Goal: Task Accomplishment & Management: Use online tool/utility

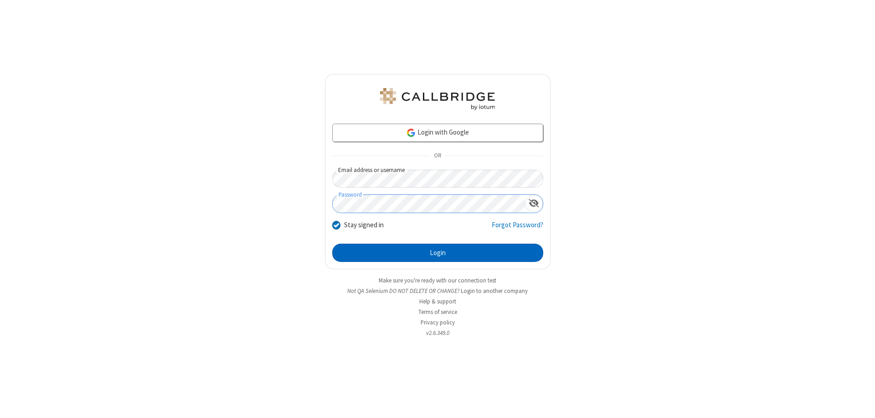
click at [438, 253] on button "Login" at bounding box center [437, 252] width 211 height 18
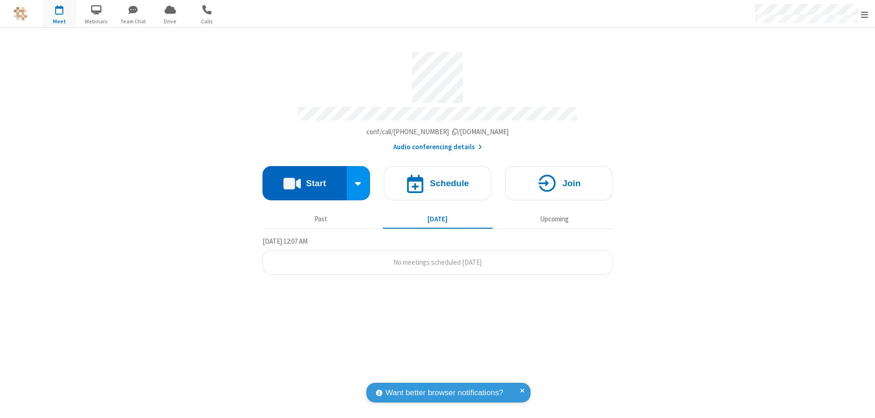
click at [305, 179] on button "Start" at bounding box center [305, 183] width 84 height 34
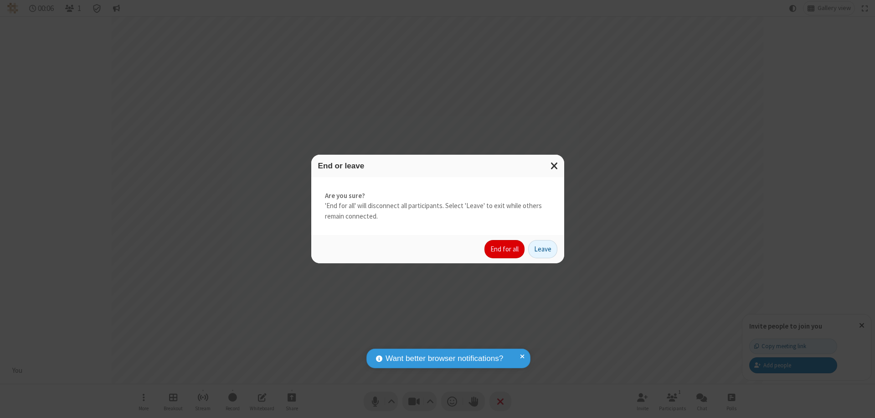
click at [505, 249] on button "End for all" at bounding box center [505, 249] width 40 height 18
